Goal: Transaction & Acquisition: Book appointment/travel/reservation

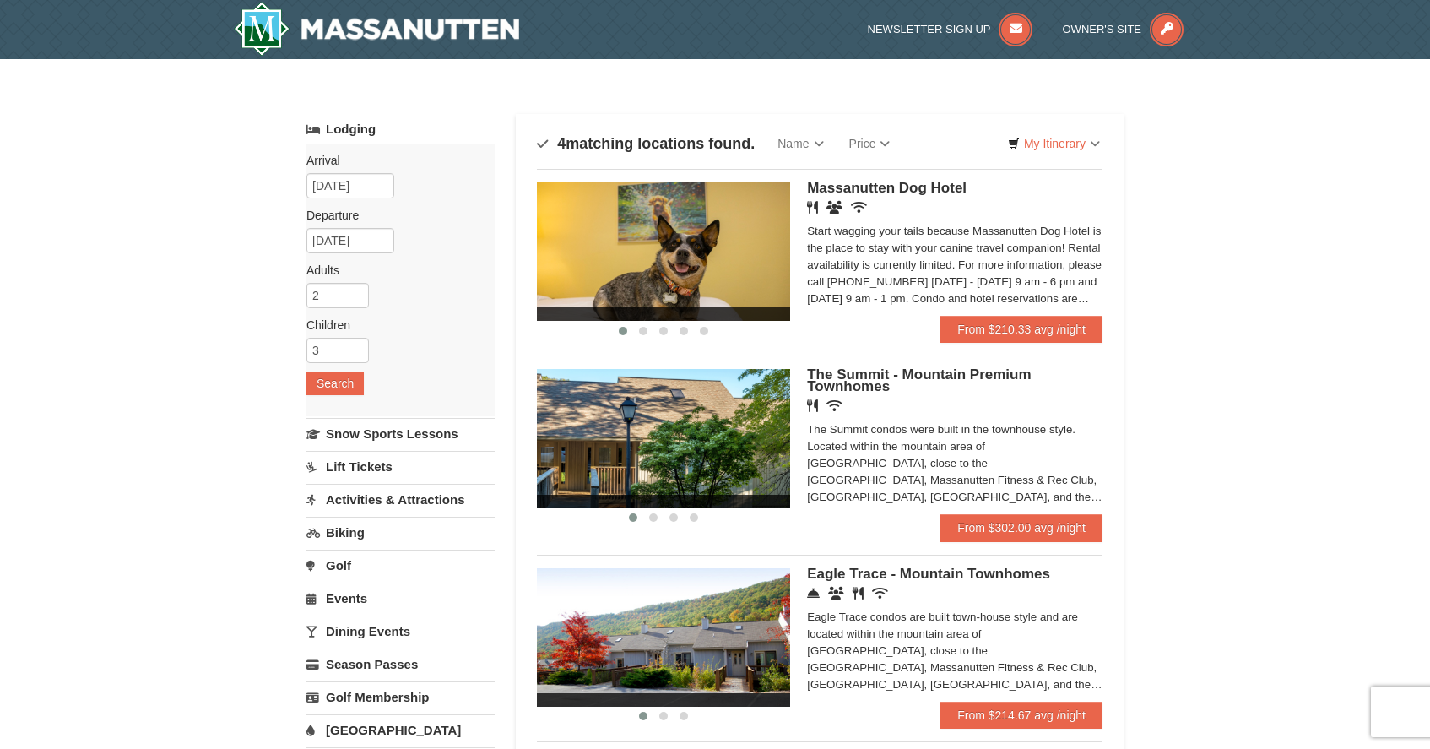
click at [839, 468] on div "The Summit condos were built in the townhouse style. Located within the mountai…" at bounding box center [954, 463] width 295 height 84
click at [349, 627] on link "Dining Events" at bounding box center [400, 630] width 188 height 31
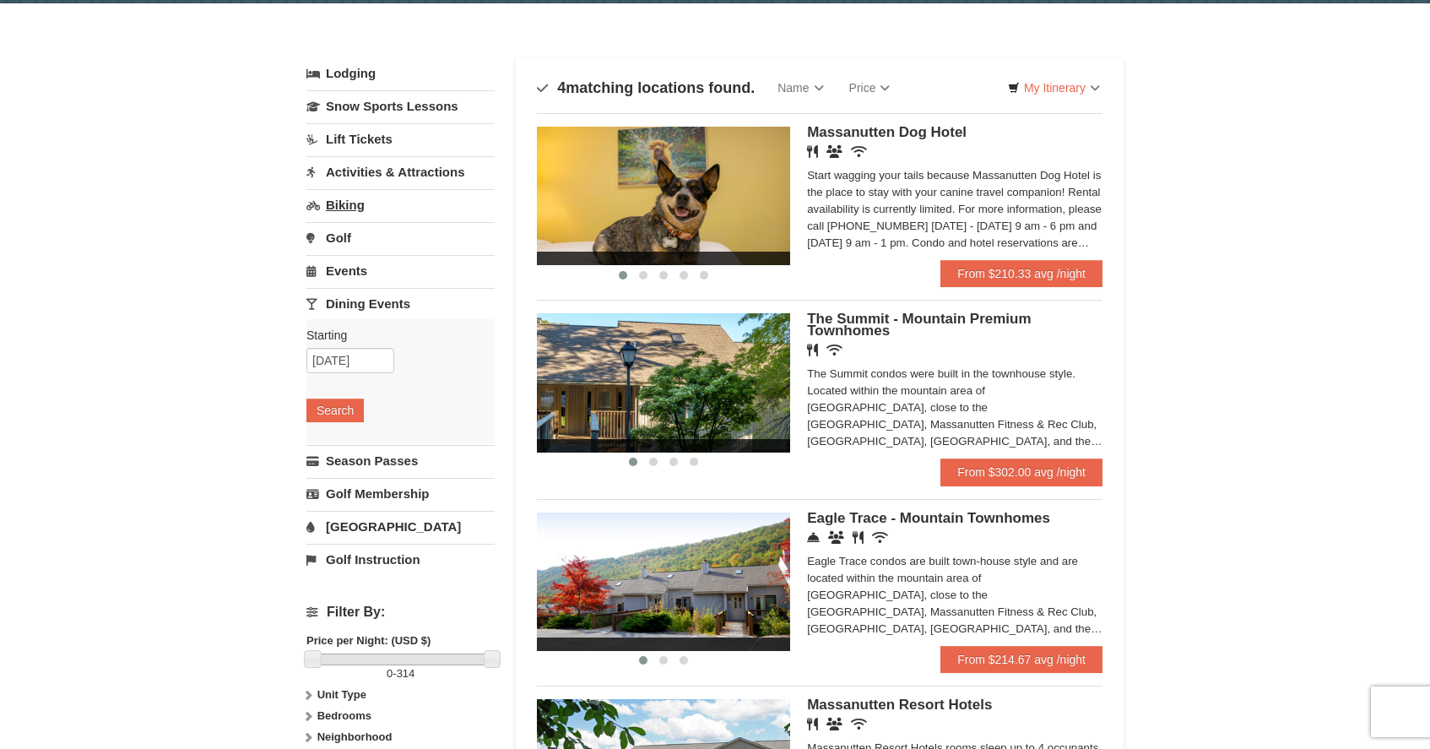
scroll to position [79, 0]
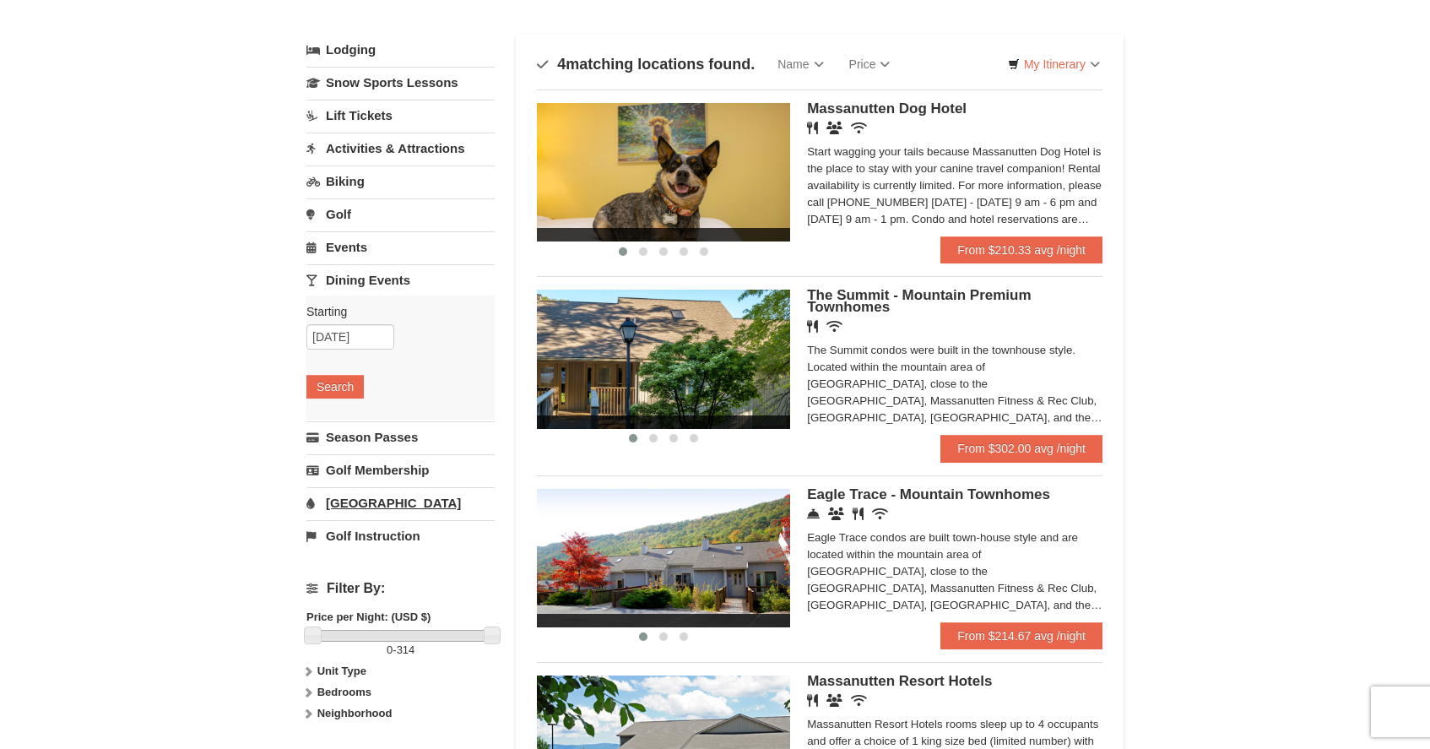
click at [368, 506] on link "[GEOGRAPHIC_DATA]" at bounding box center [400, 502] width 188 height 31
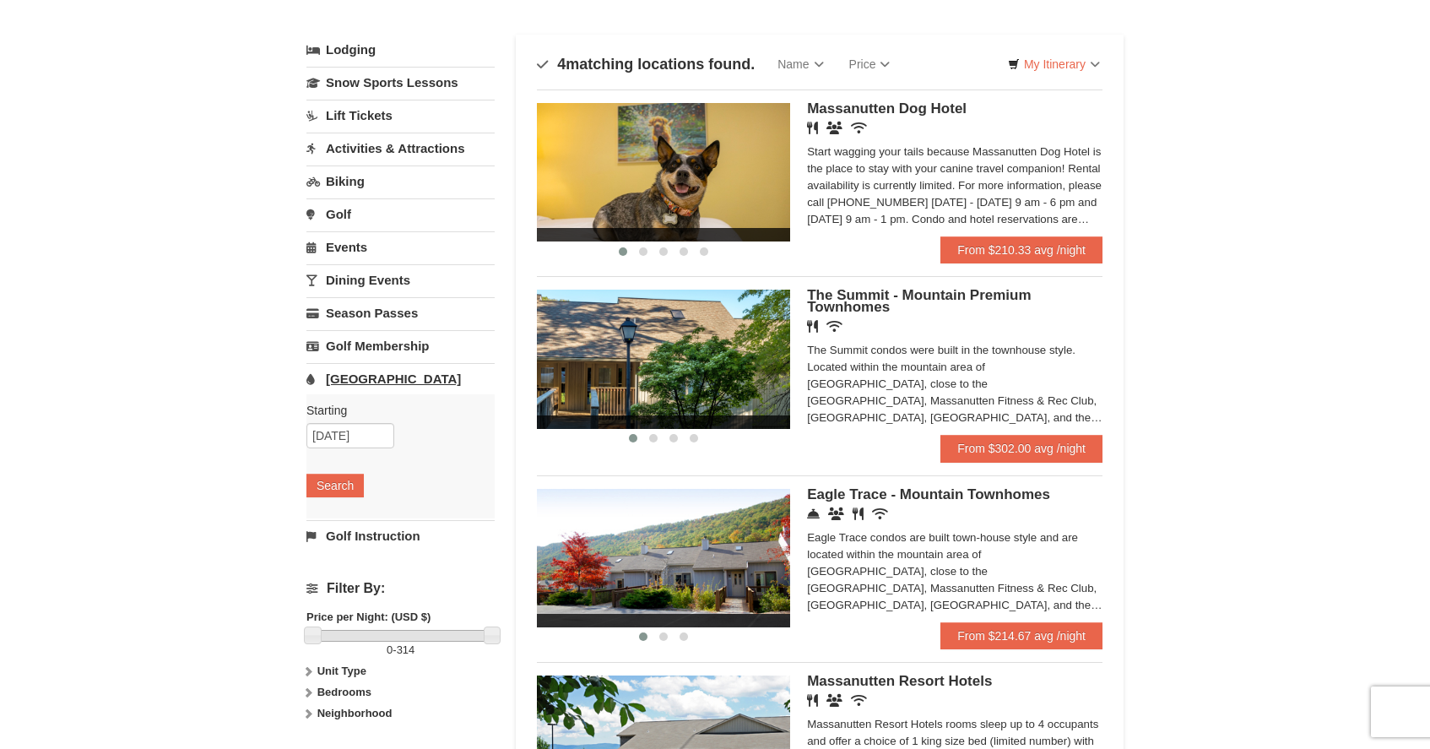
click at [366, 380] on link "[GEOGRAPHIC_DATA]" at bounding box center [400, 378] width 188 height 31
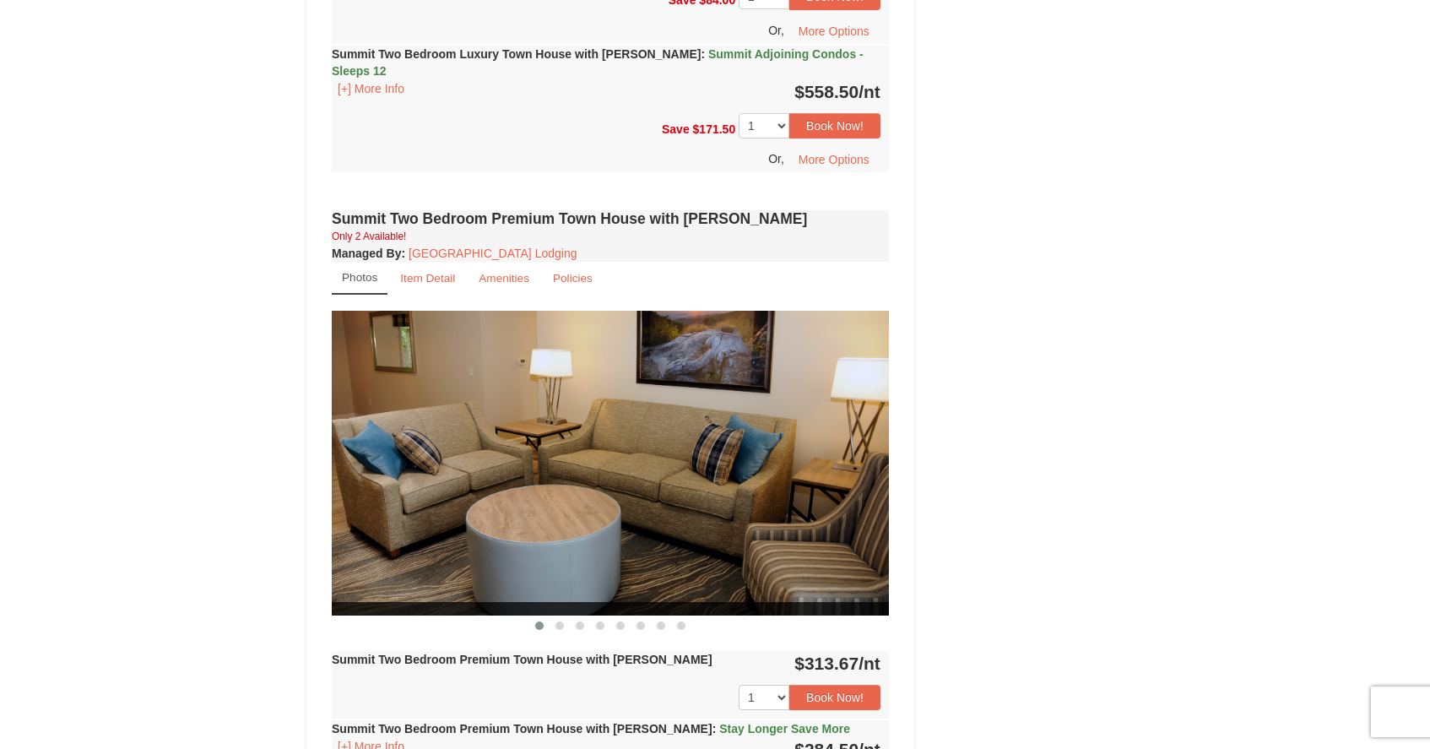
scroll to position [1100, 0]
click at [485, 55] on strong "Summit Two Bedroom Luxury Town House with Jacuzzi : Summit Adjoining Condos - S…" at bounding box center [598, 61] width 532 height 30
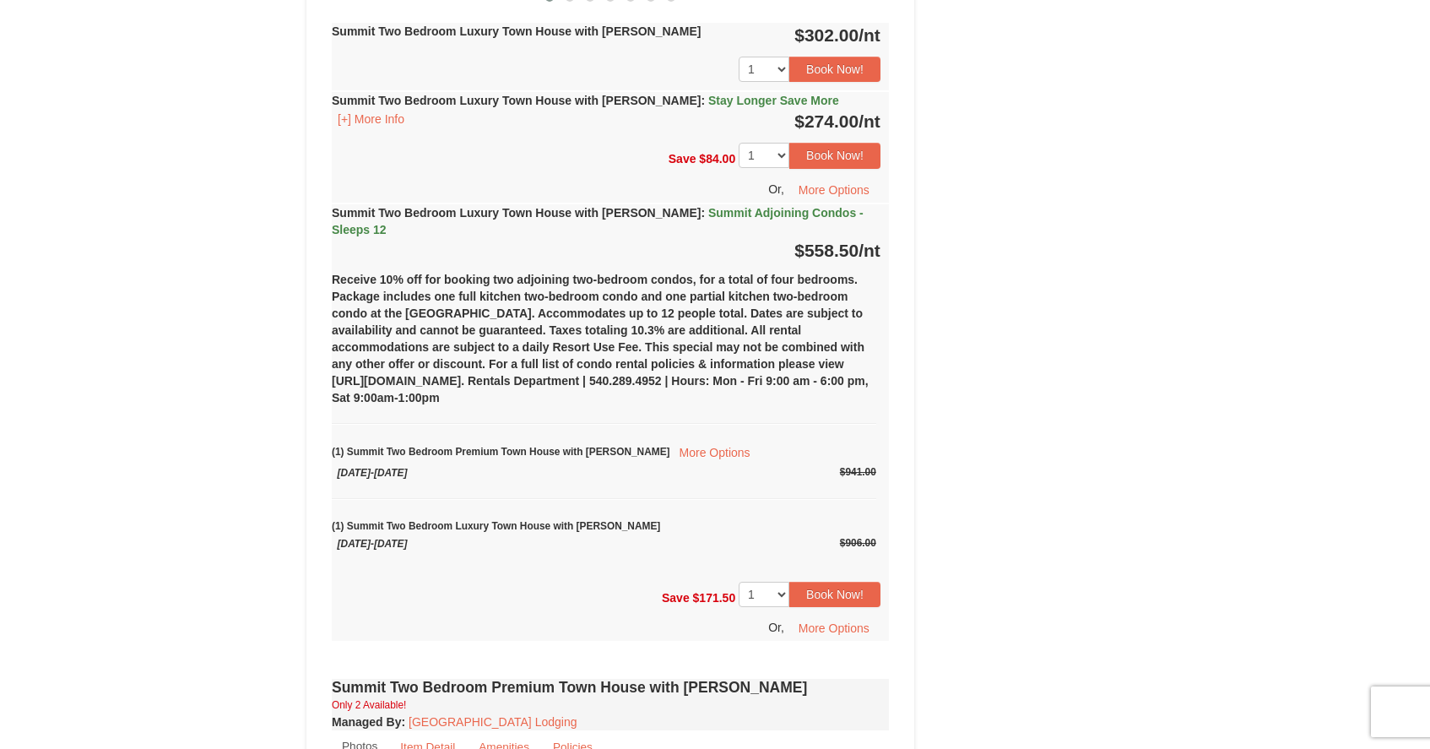
scroll to position [938, 0]
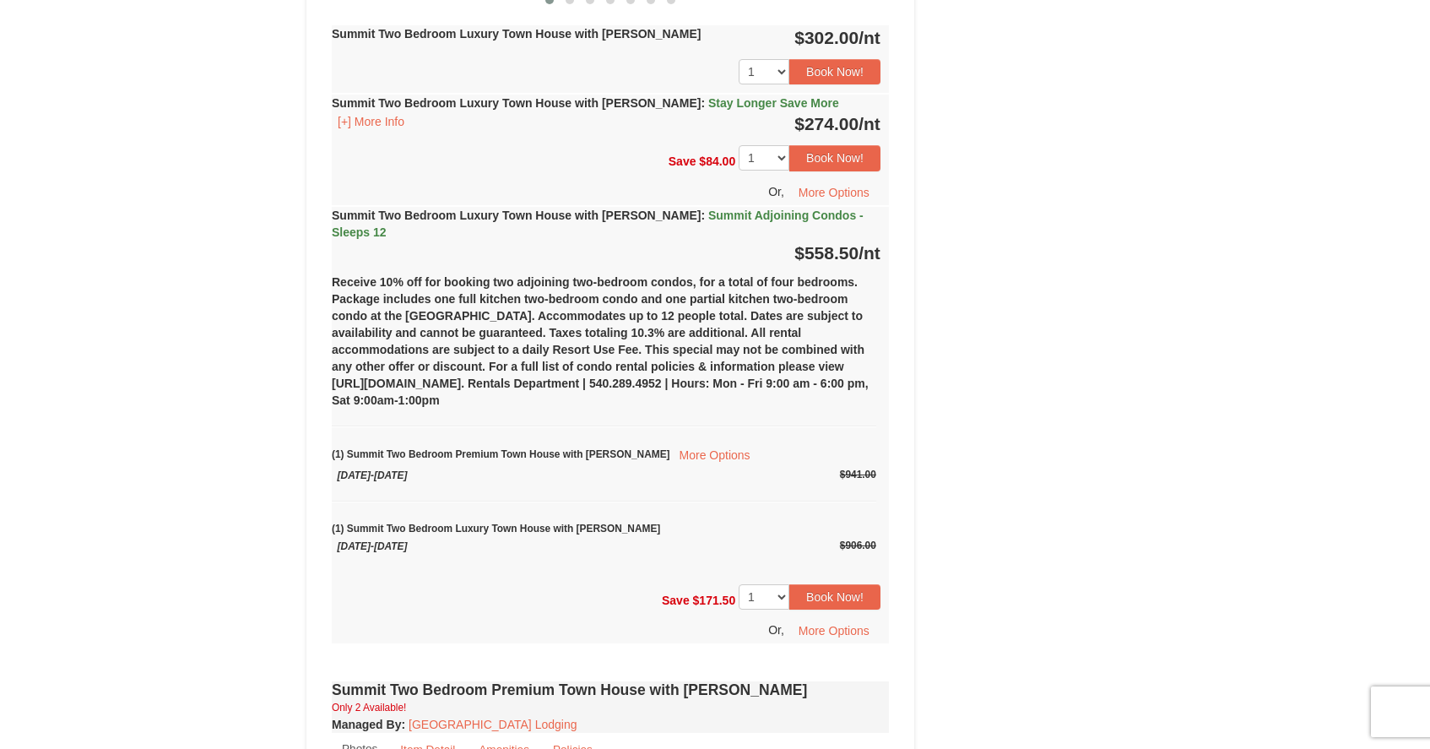
click at [567, 216] on strong "Summit Two Bedroom Luxury Town House with Jacuzzi : Summit Adjoining Condos - S…" at bounding box center [598, 224] width 532 height 30
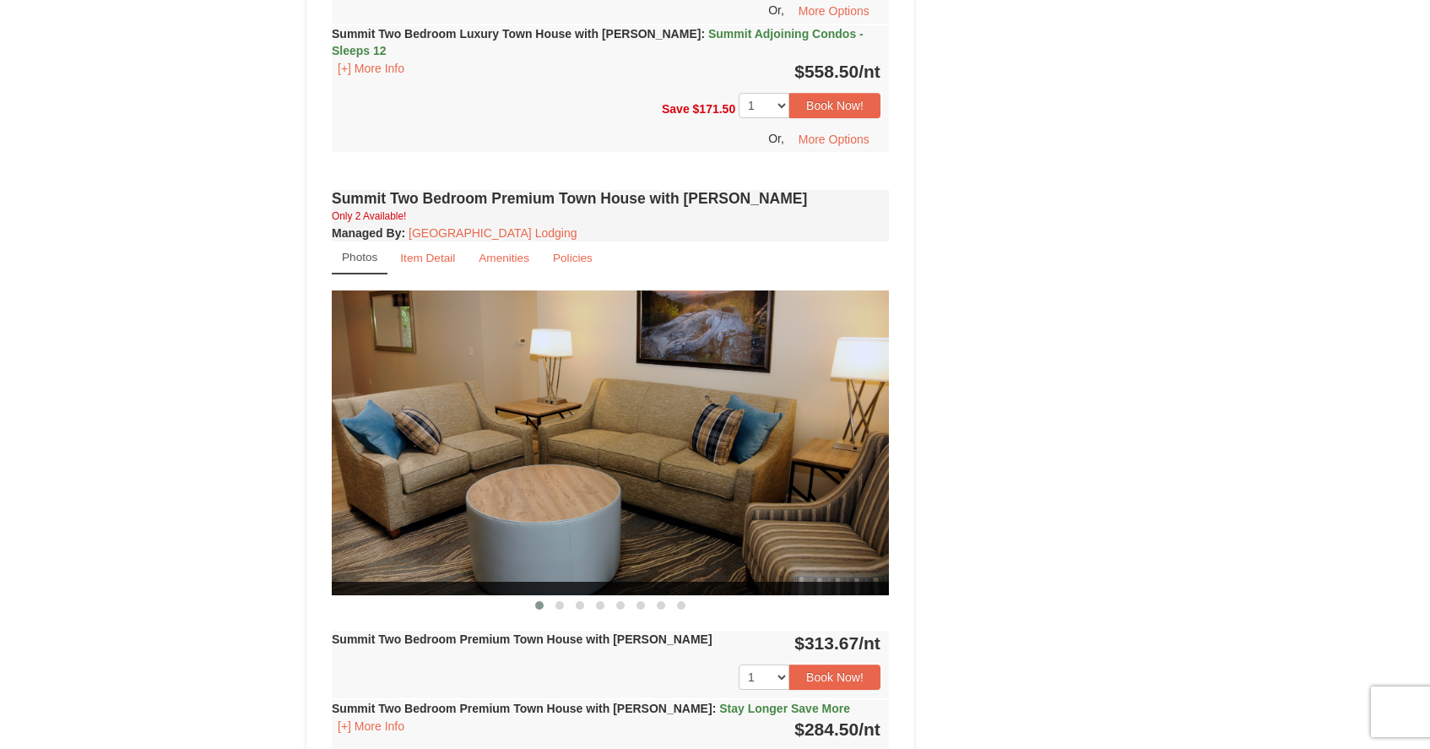
scroll to position [1108, 0]
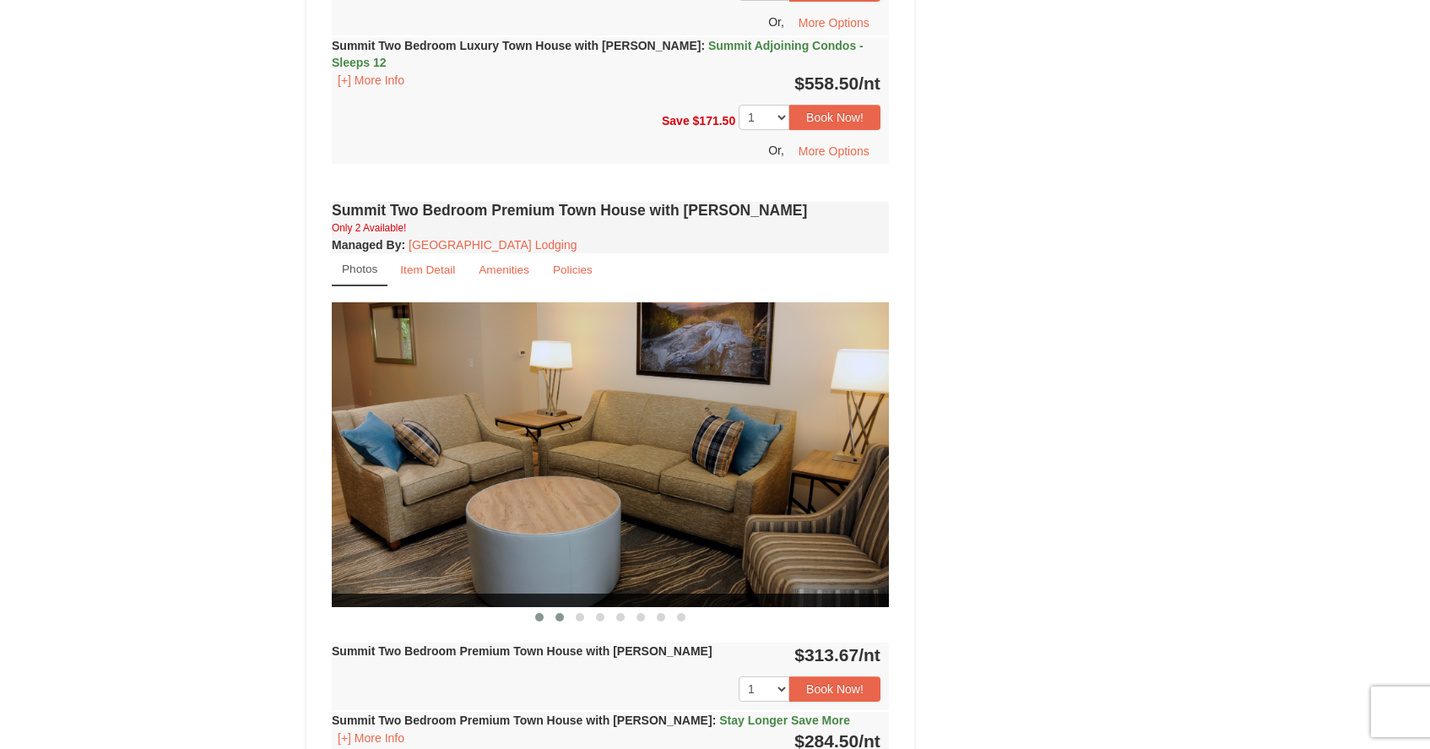
click at [557, 613] on span at bounding box center [559, 617] width 8 height 8
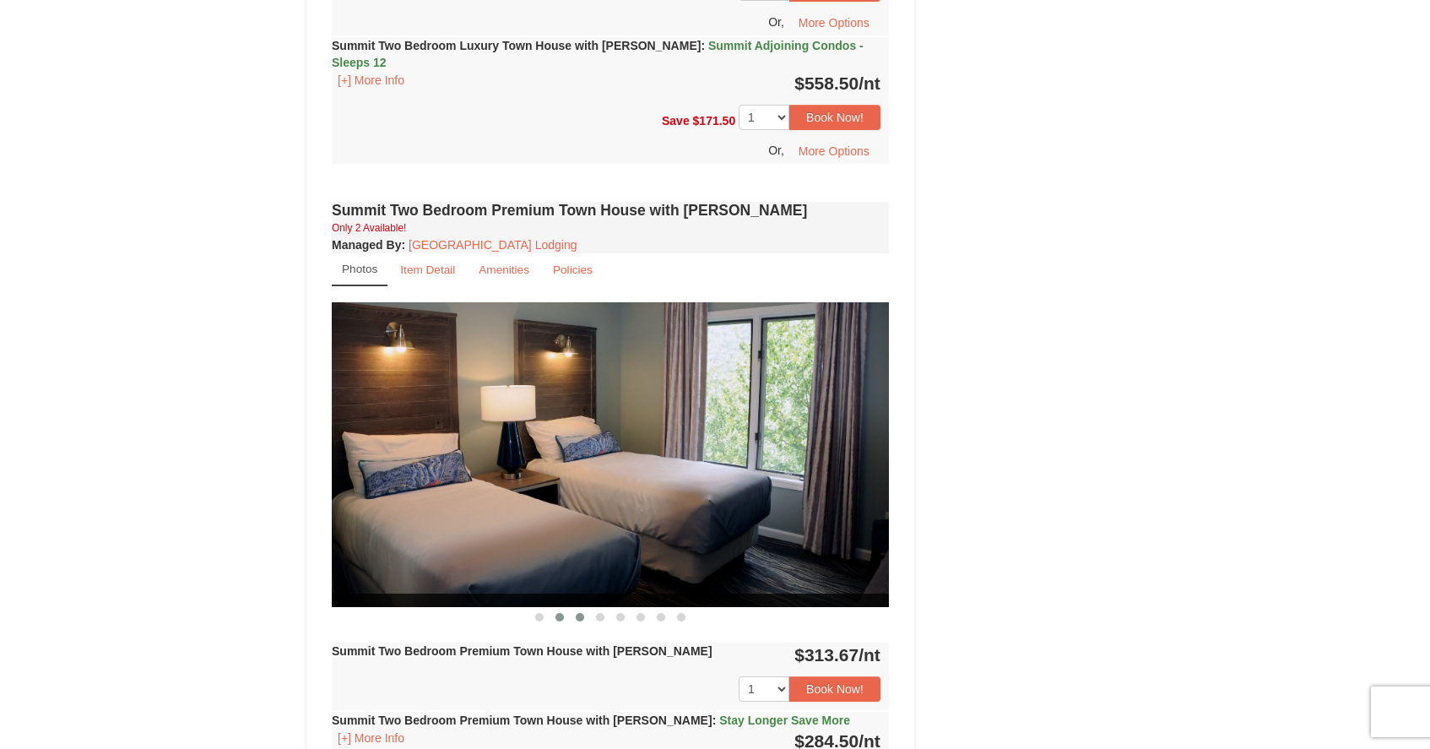
click at [583, 613] on span at bounding box center [580, 617] width 8 height 8
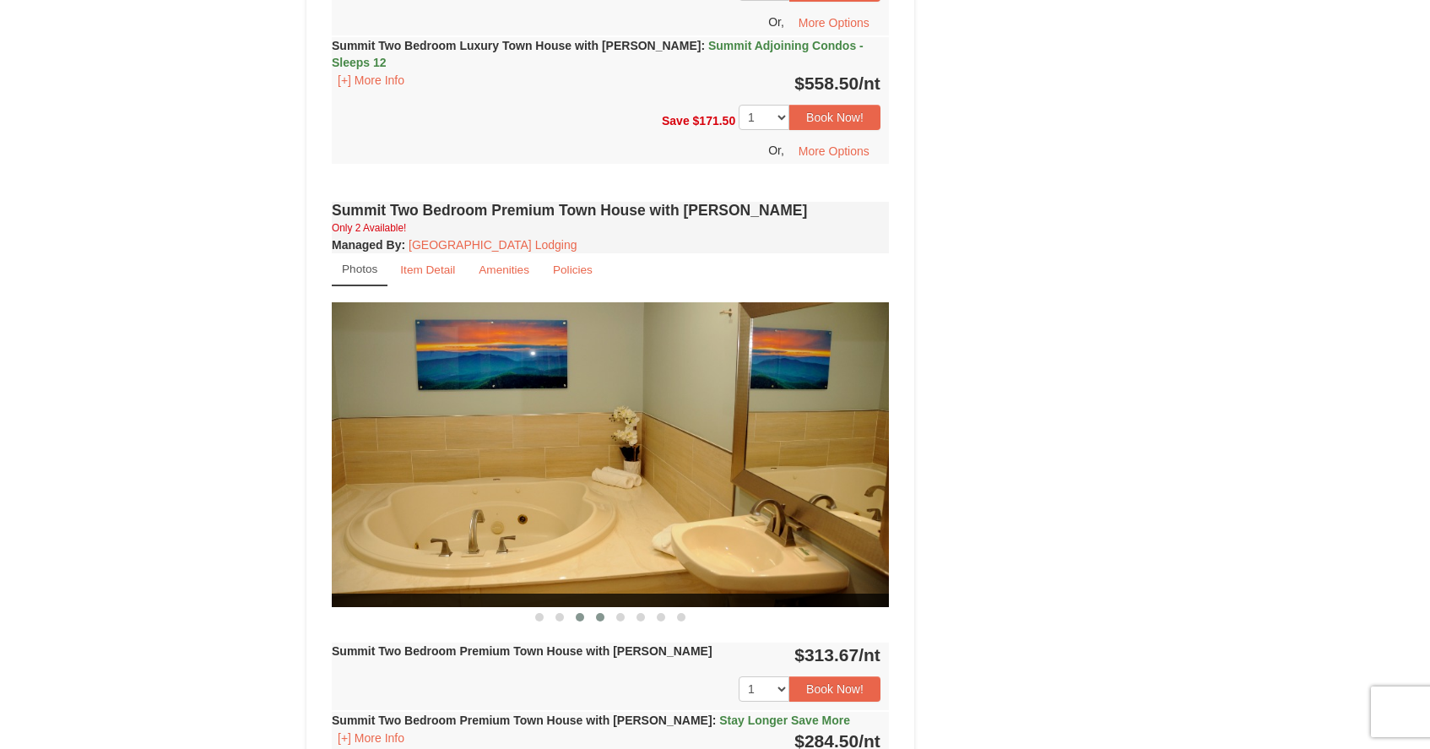
click at [602, 613] on span at bounding box center [600, 617] width 8 height 8
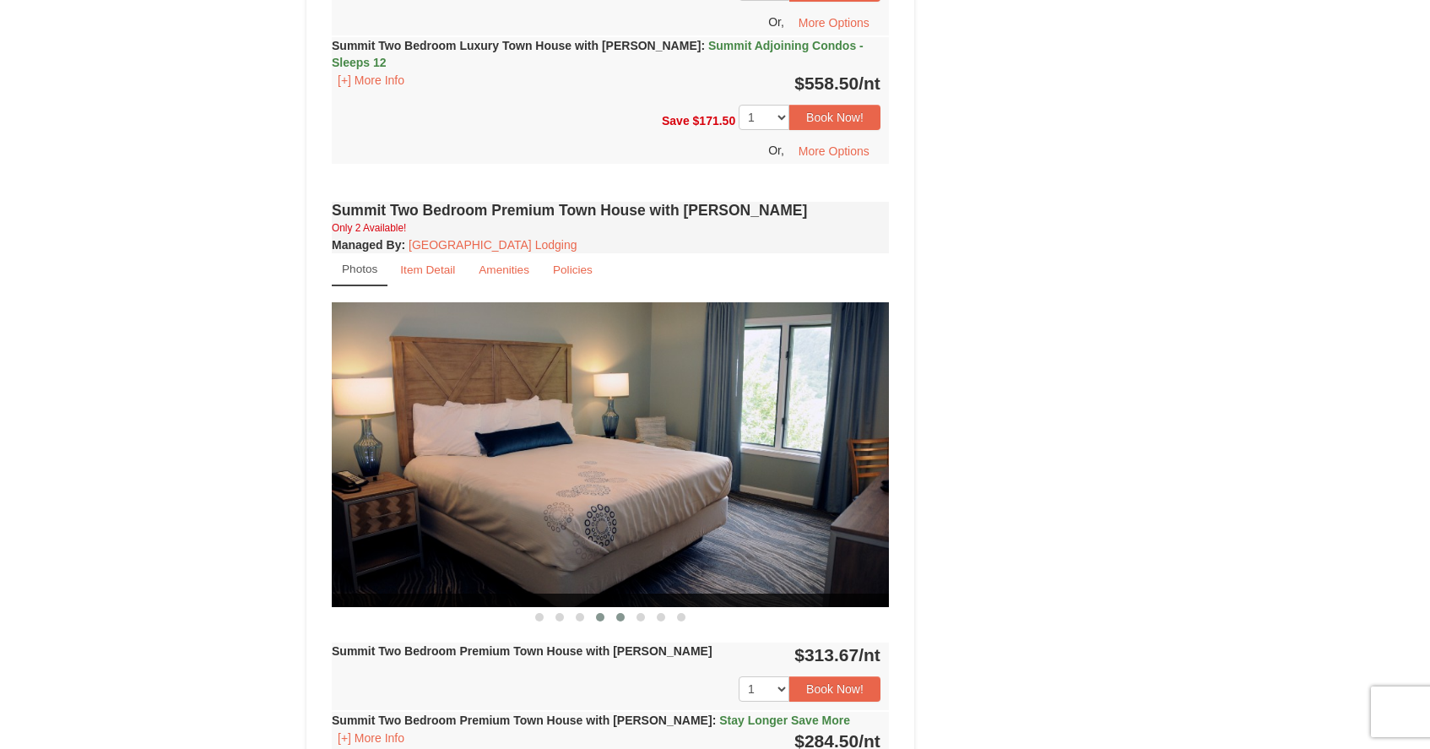
click at [625, 609] on button at bounding box center [620, 617] width 20 height 17
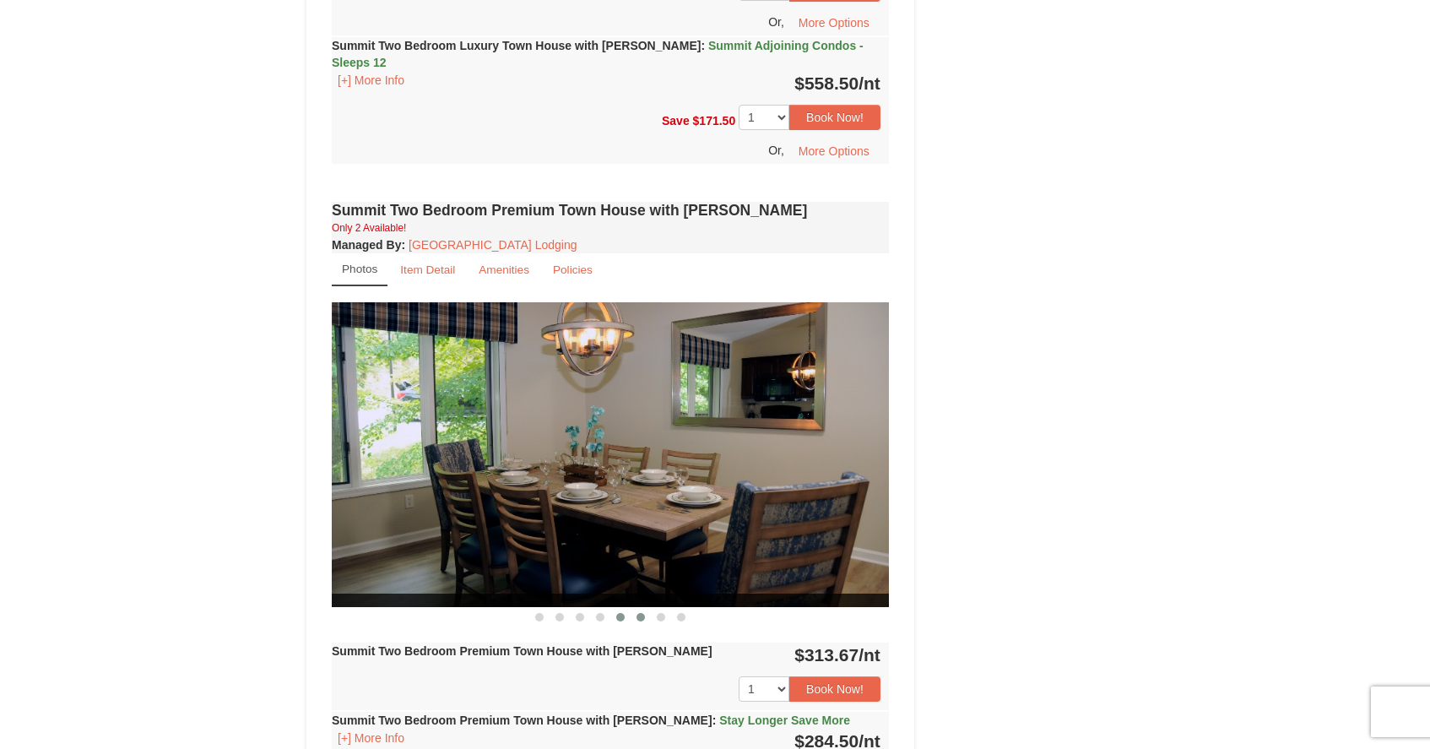
click at [642, 613] on span at bounding box center [641, 617] width 8 height 8
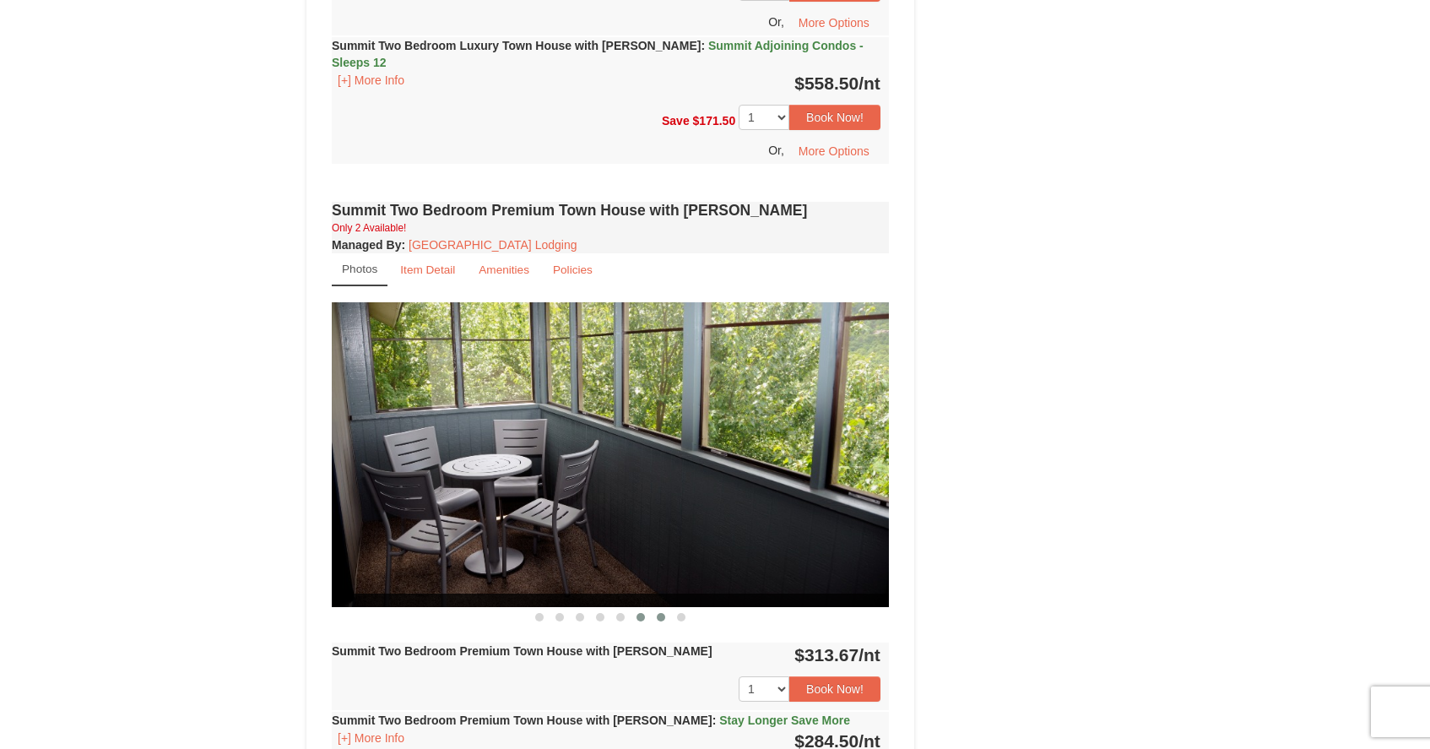
click at [659, 613] on span at bounding box center [661, 617] width 8 height 8
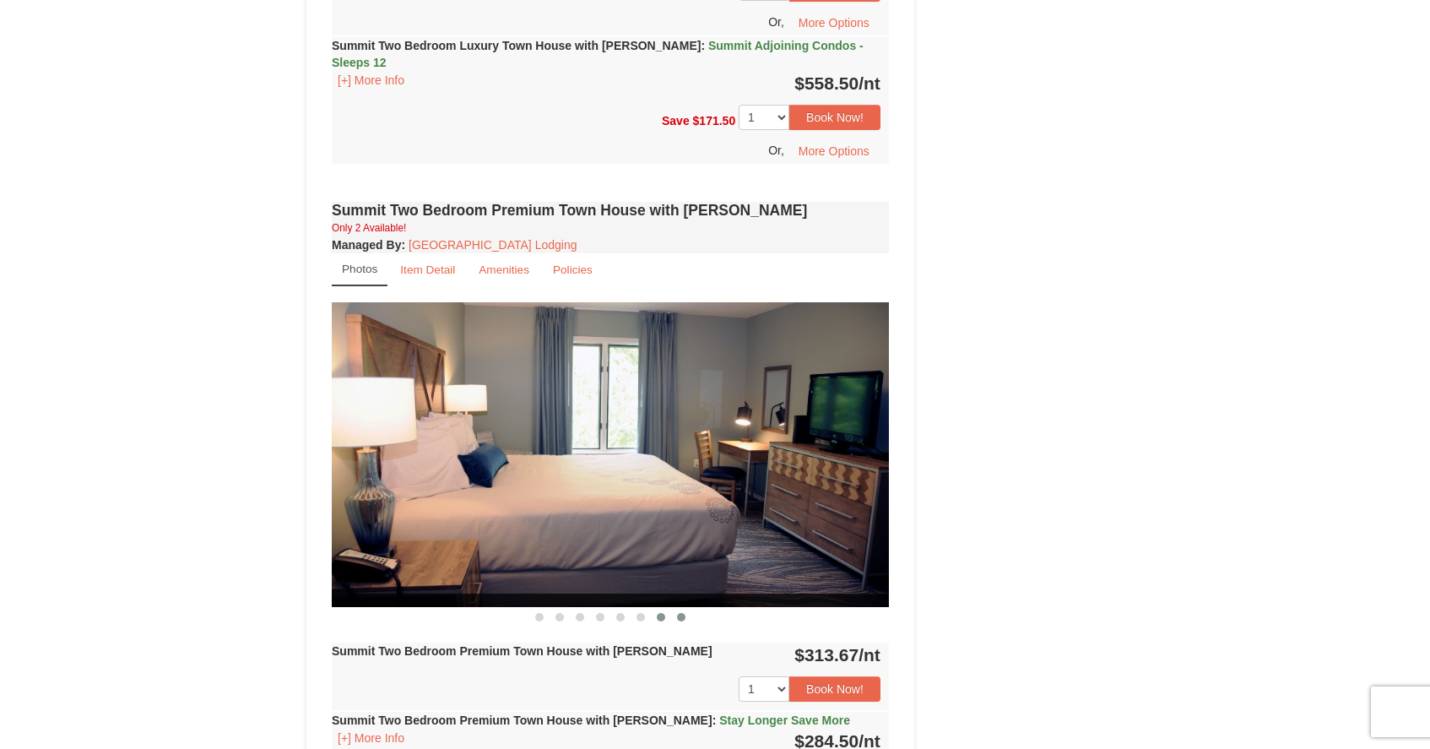
click at [681, 613] on span at bounding box center [681, 617] width 8 height 8
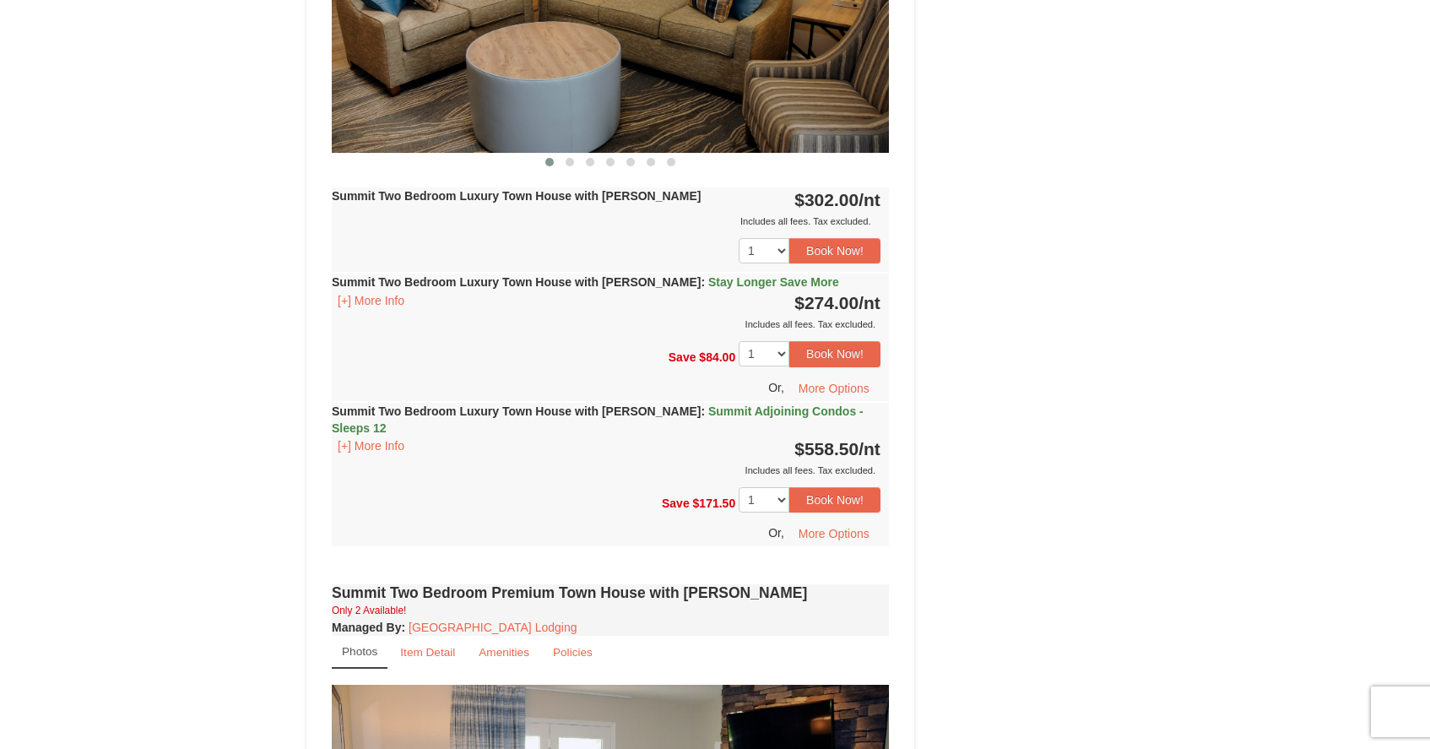
scroll to position [864, 0]
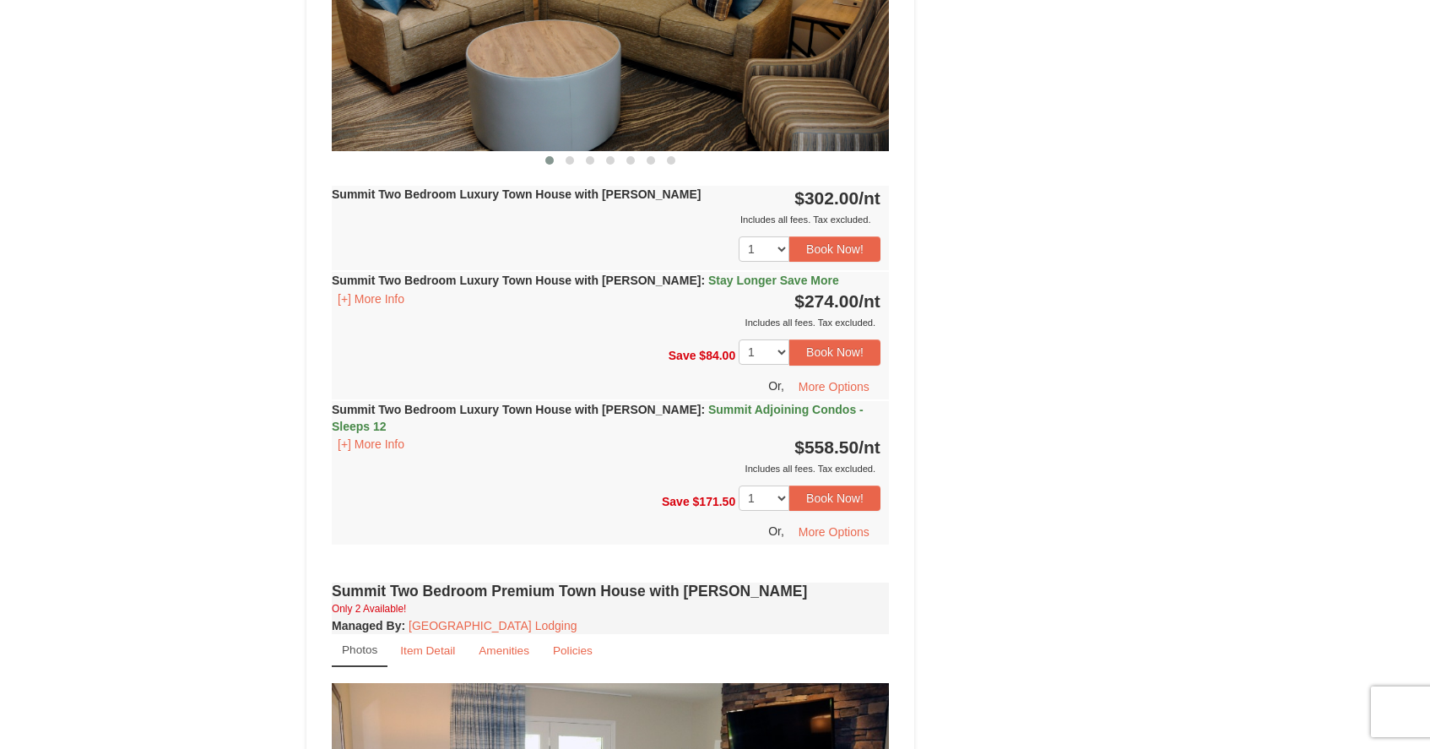
click at [529, 283] on strong "Summit Two Bedroom Luxury Town House with Jacuzzi : Stay Longer Save More" at bounding box center [585, 281] width 507 height 14
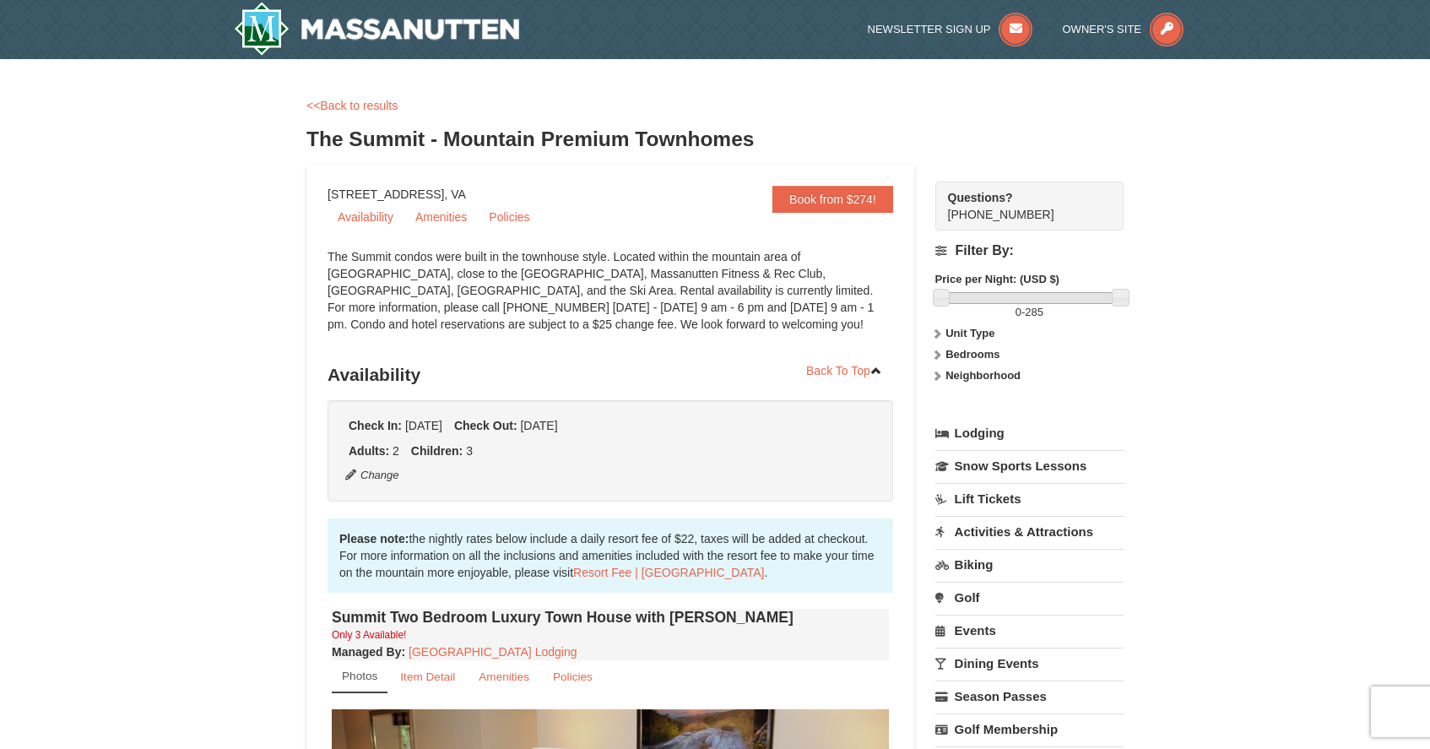
scroll to position [0, 0]
